Goal: Task Accomplishment & Management: Use online tool/utility

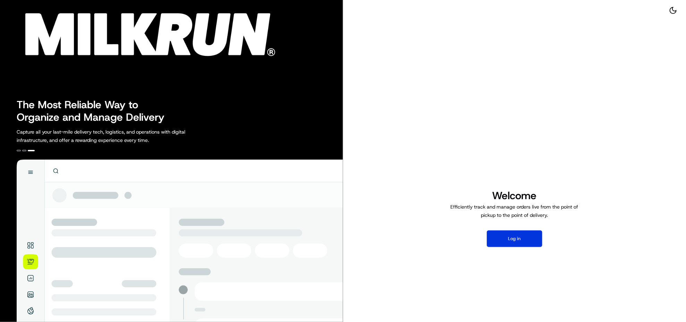
click at [519, 241] on button "Log in" at bounding box center [514, 238] width 55 height 17
